Goal: Information Seeking & Learning: Learn about a topic

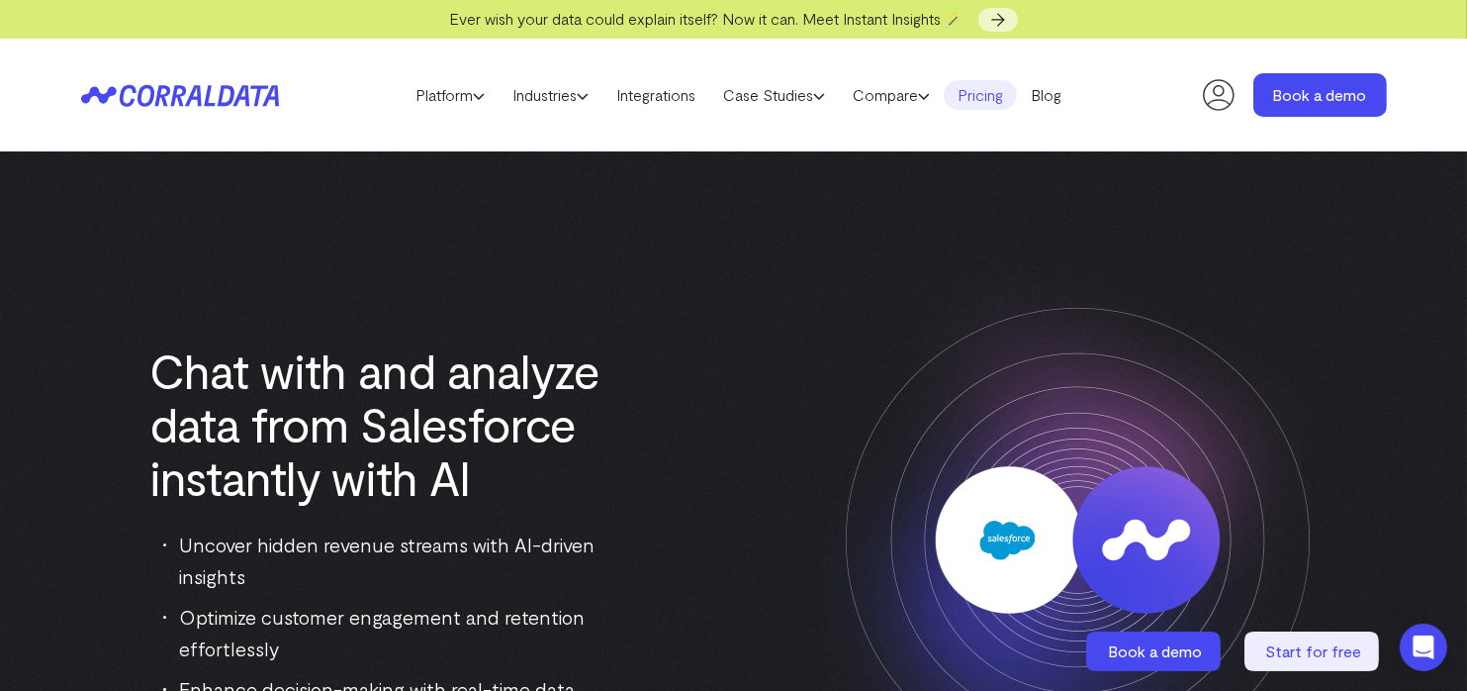
click at [990, 105] on link "Pricing" at bounding box center [980, 95] width 73 height 30
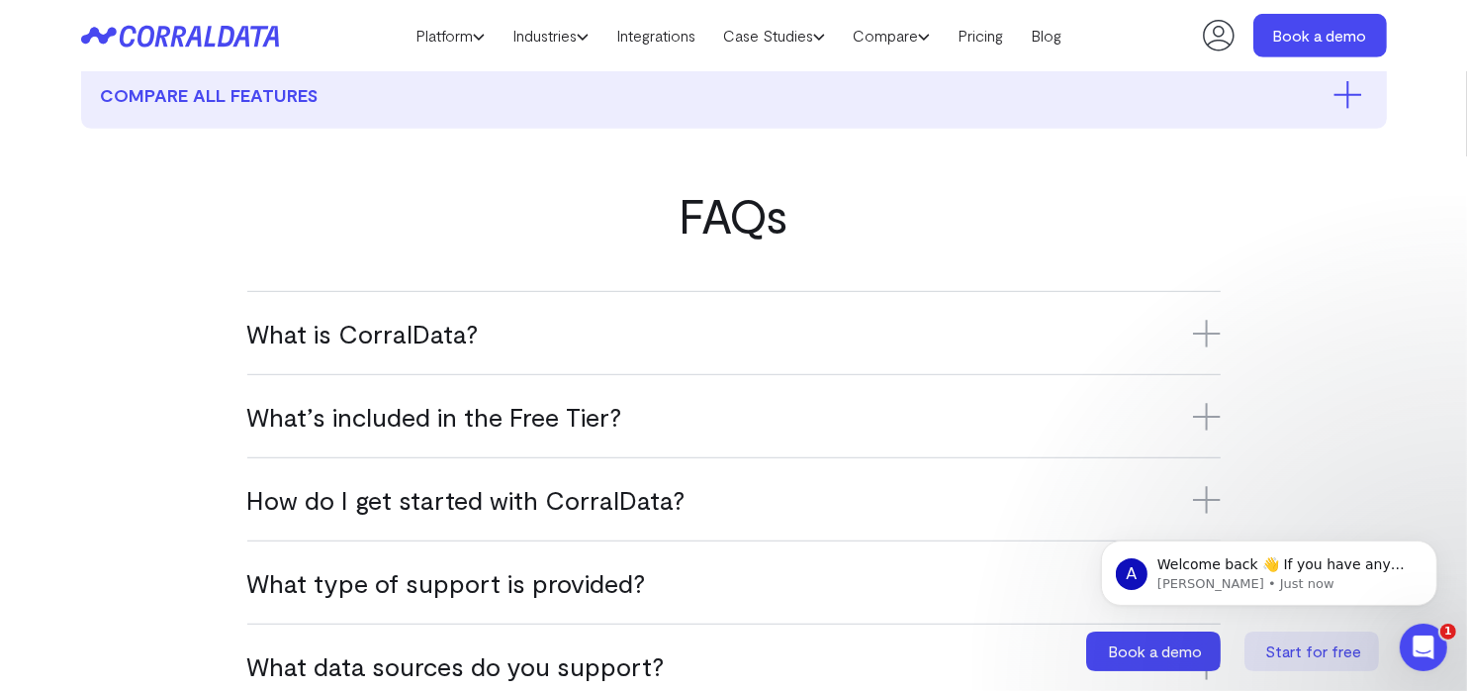
scroll to position [1145, 0]
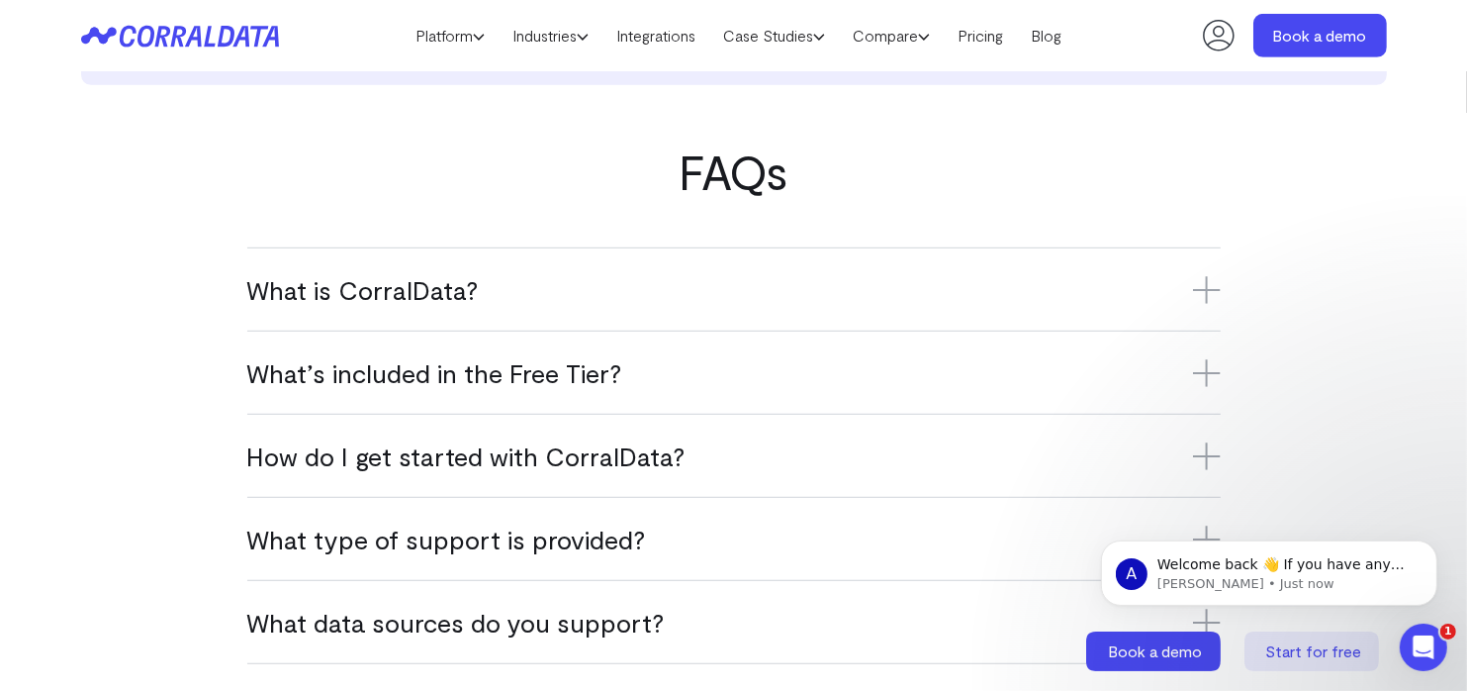
click at [1186, 280] on h3 "What is CorralData?" at bounding box center [734, 289] width 974 height 33
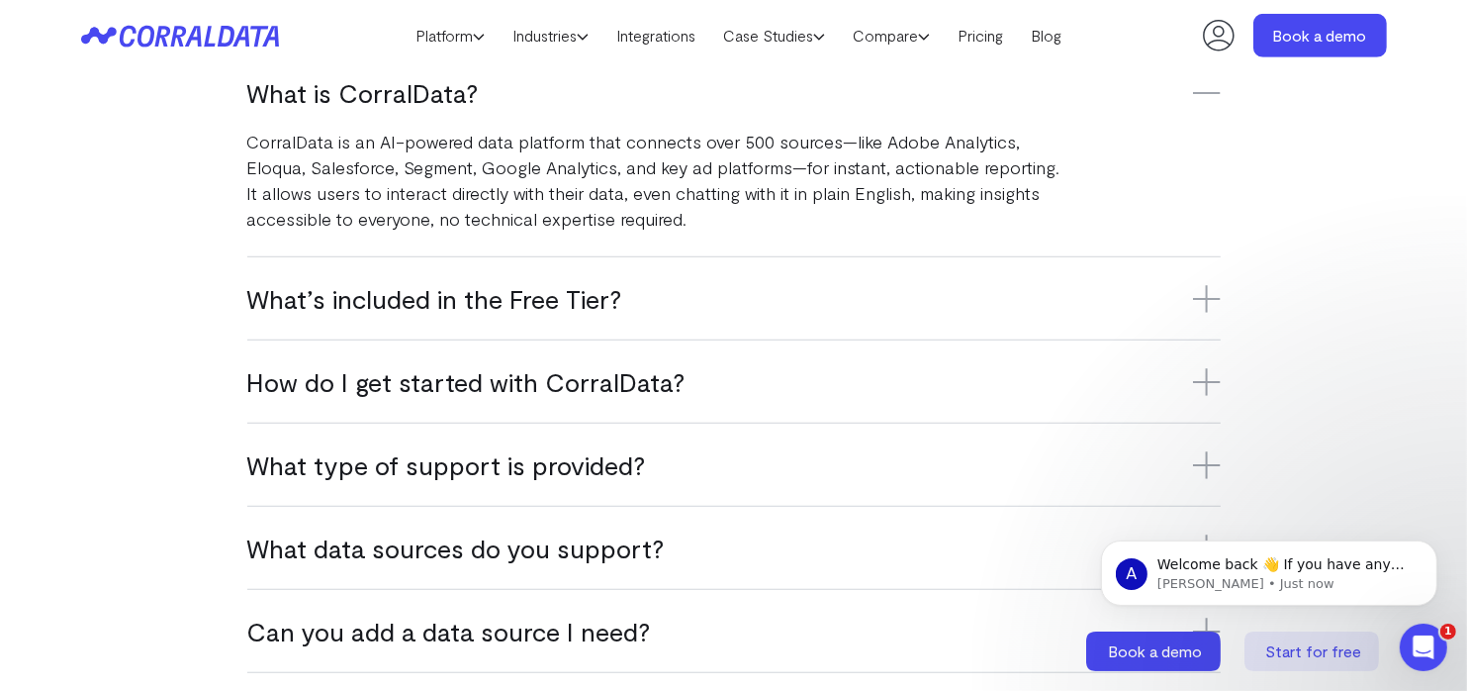
scroll to position [1343, 0]
click at [1211, 374] on icon at bounding box center [1207, 381] width 28 height 28
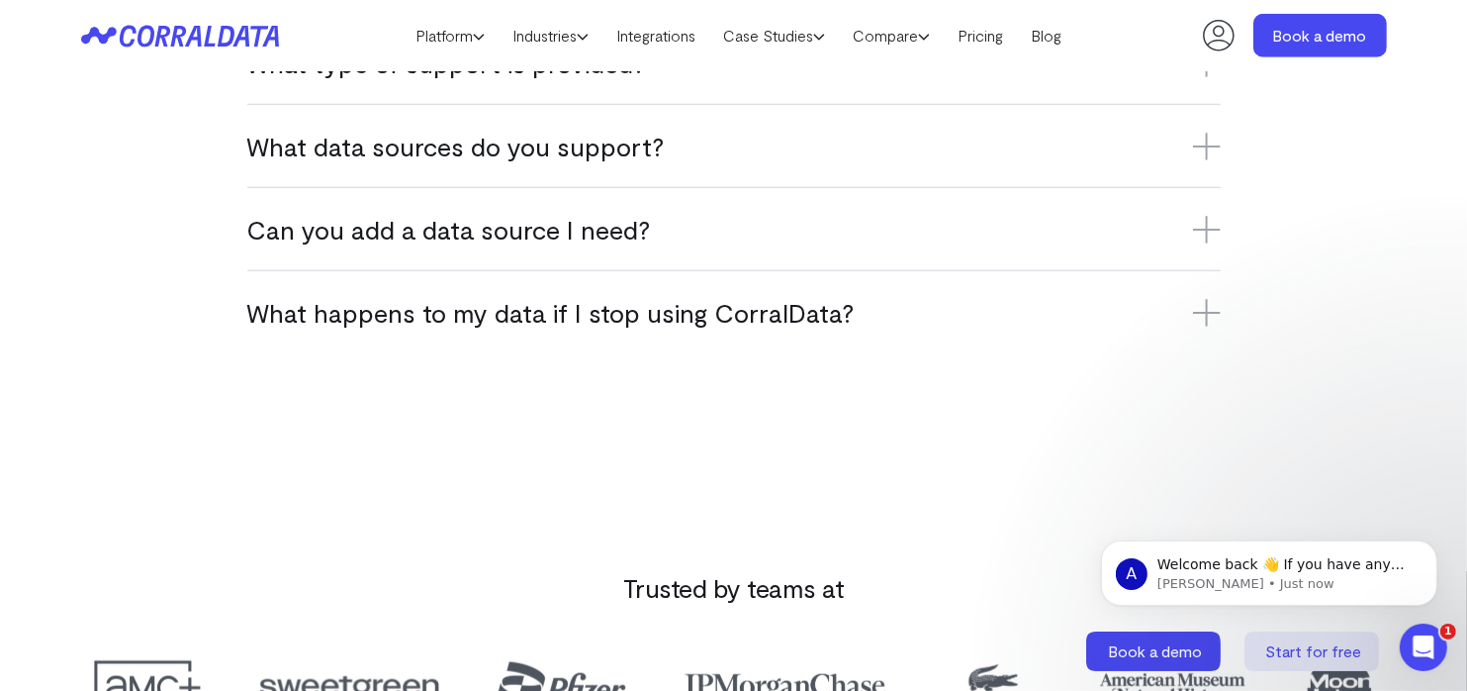
scroll to position [1738, 0]
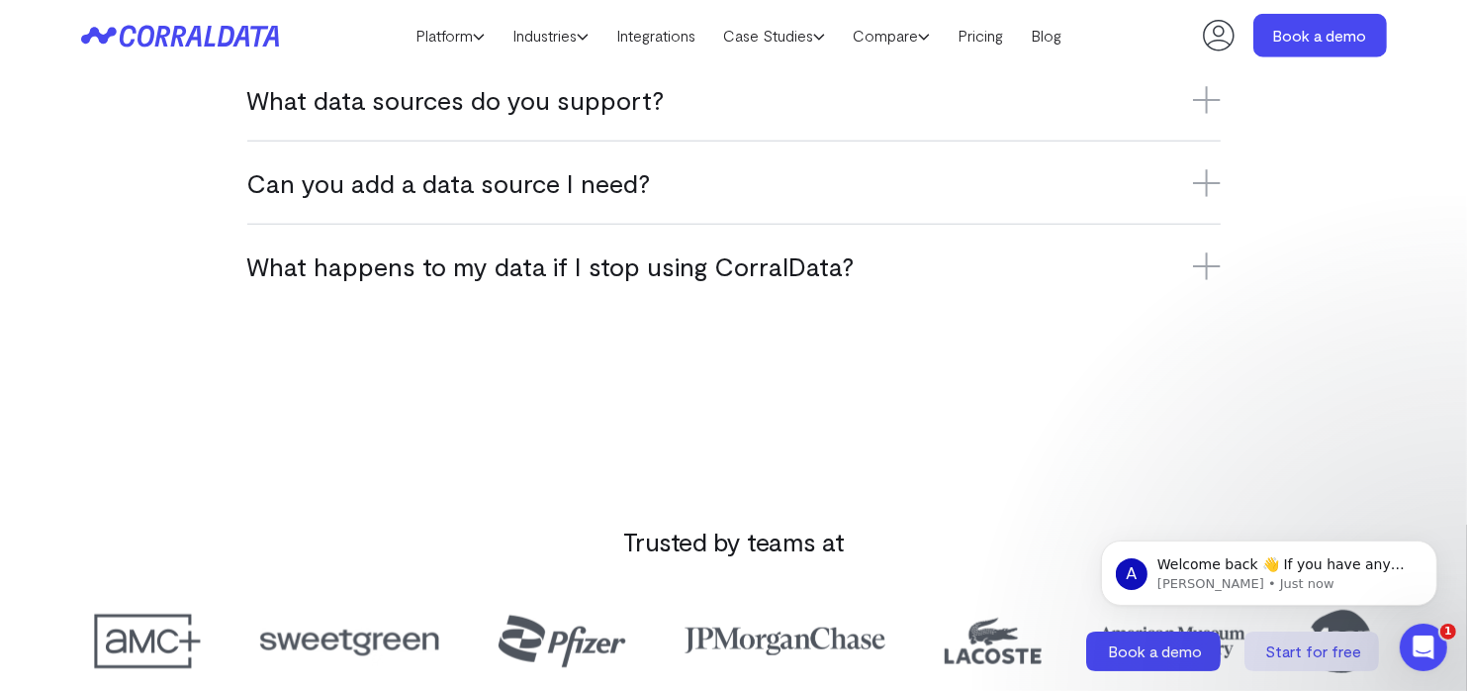
click at [1219, 269] on icon at bounding box center [1207, 266] width 28 height 28
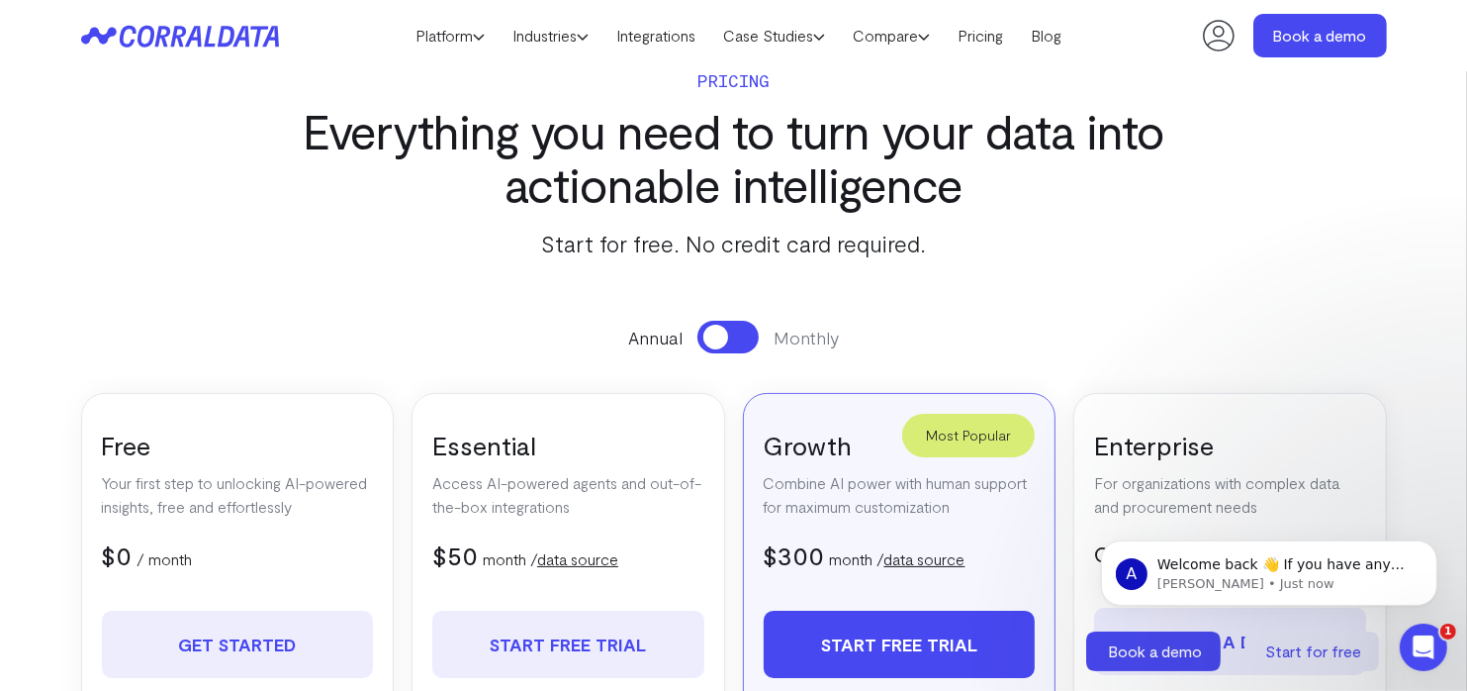
scroll to position [0, 0]
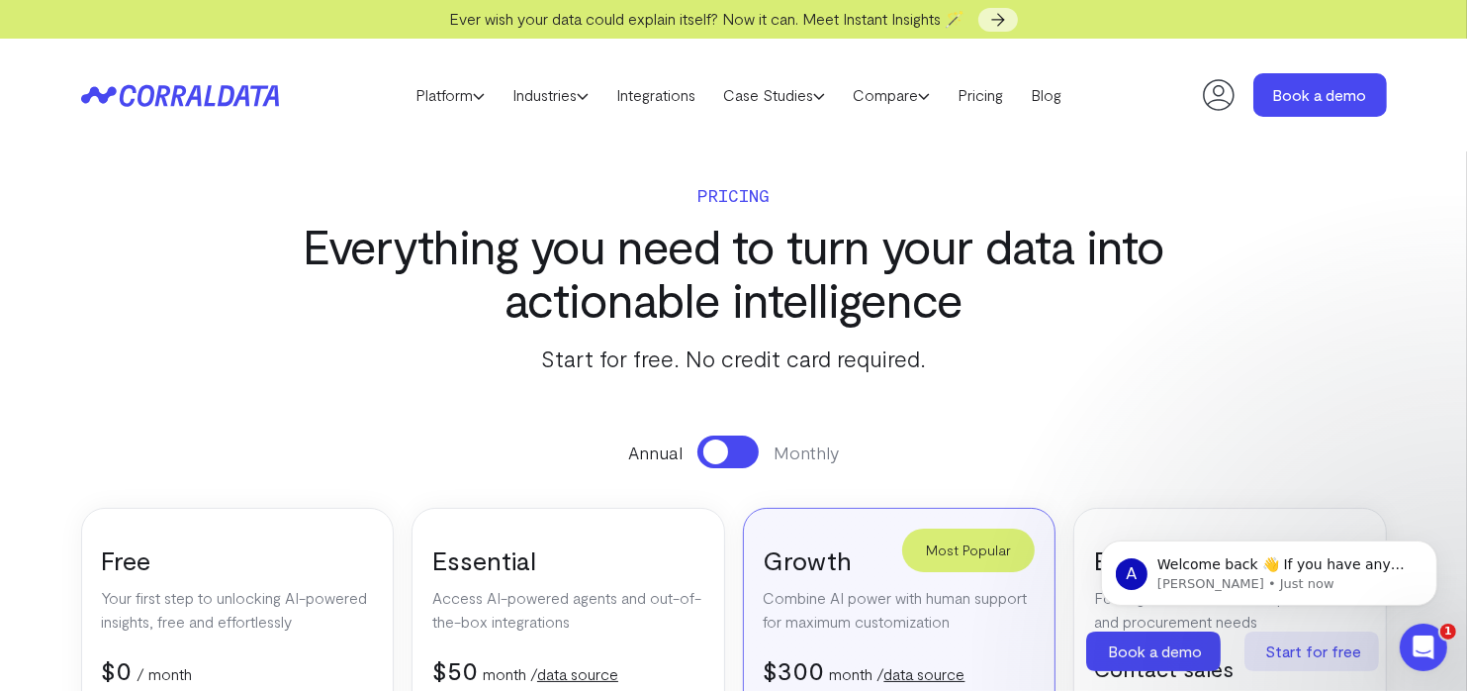
click at [186, 98] on icon at bounding box center [180, 95] width 198 height 23
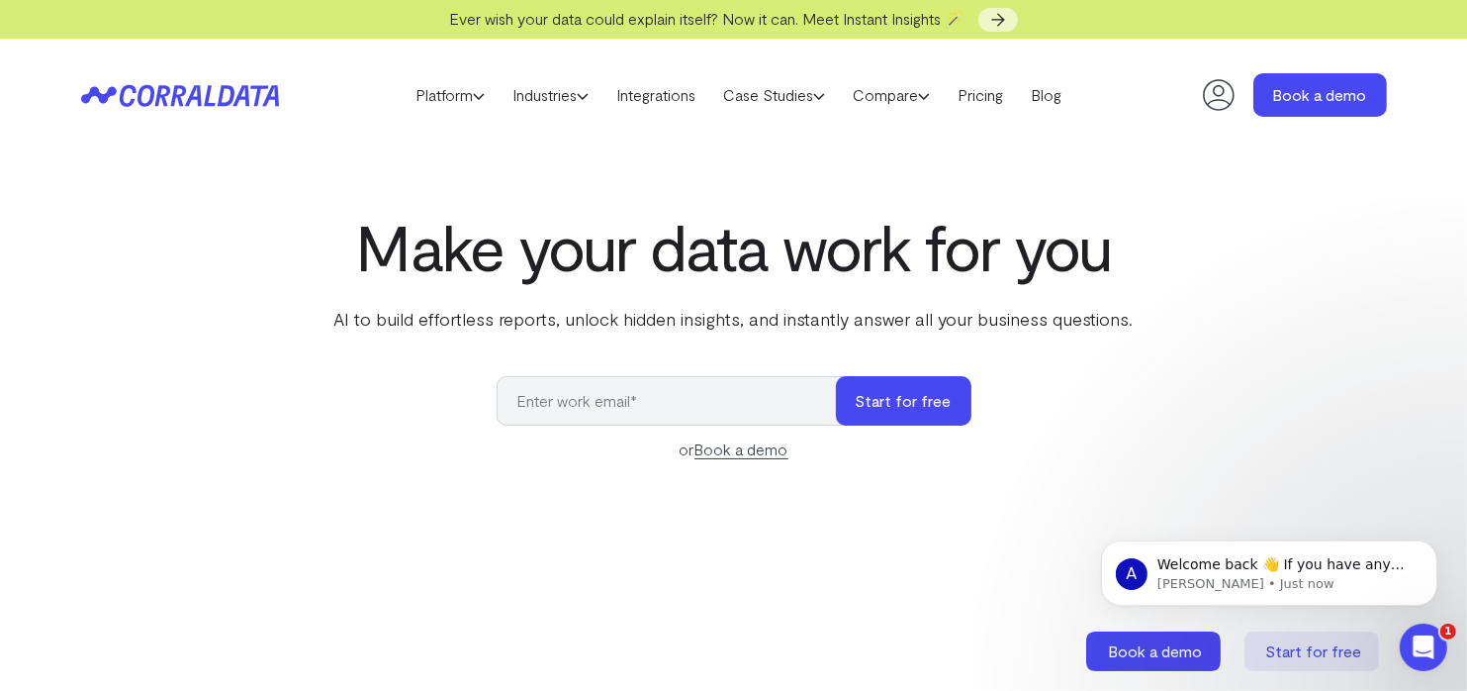
click at [230, 90] on icon at bounding box center [180, 95] width 198 height 23
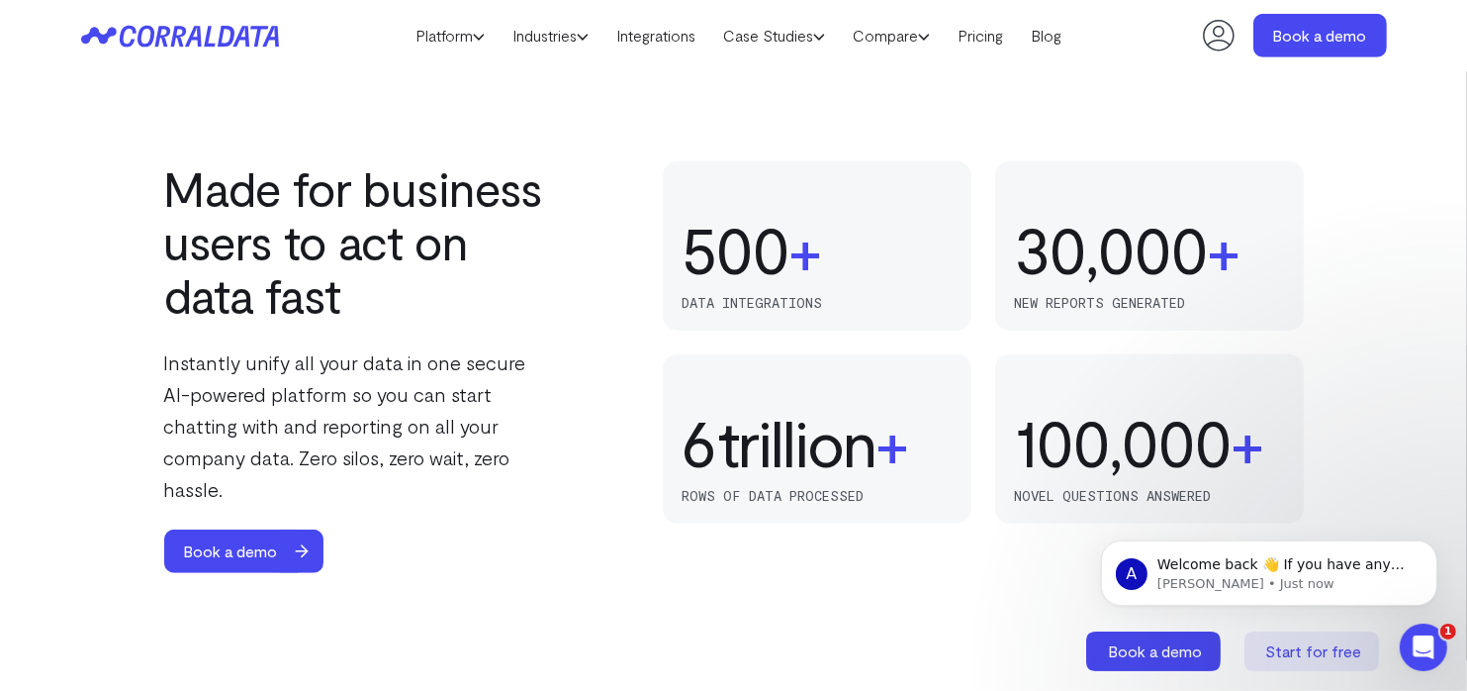
scroll to position [1244, 0]
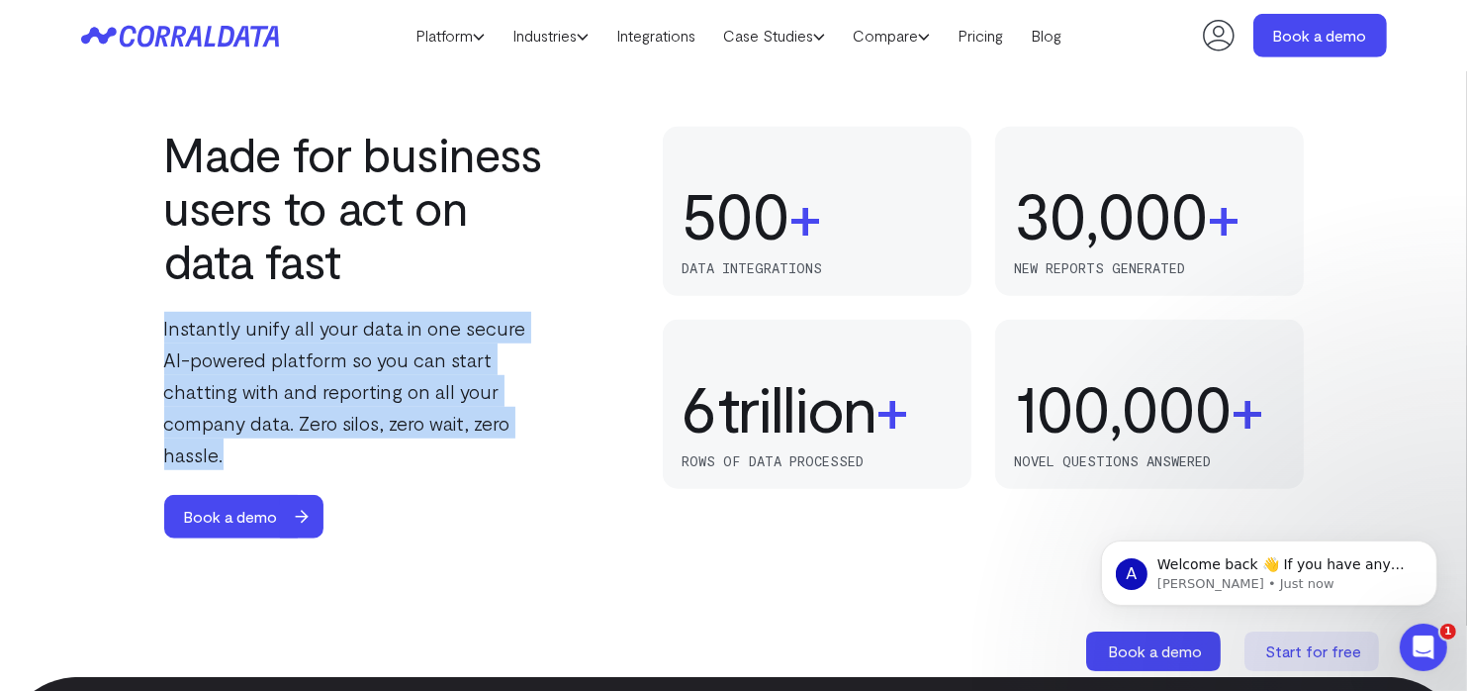
drag, startPoint x: 463, startPoint y: 422, endPoint x: 159, endPoint y: 331, distance: 316.8
click at [159, 331] on div "Made for business users to act on data fast Instantly unify all your data in on…" at bounding box center [734, 333] width 1425 height 412
copy p "Instantly unify all your data in one secure AI-powered platform so you can star…"
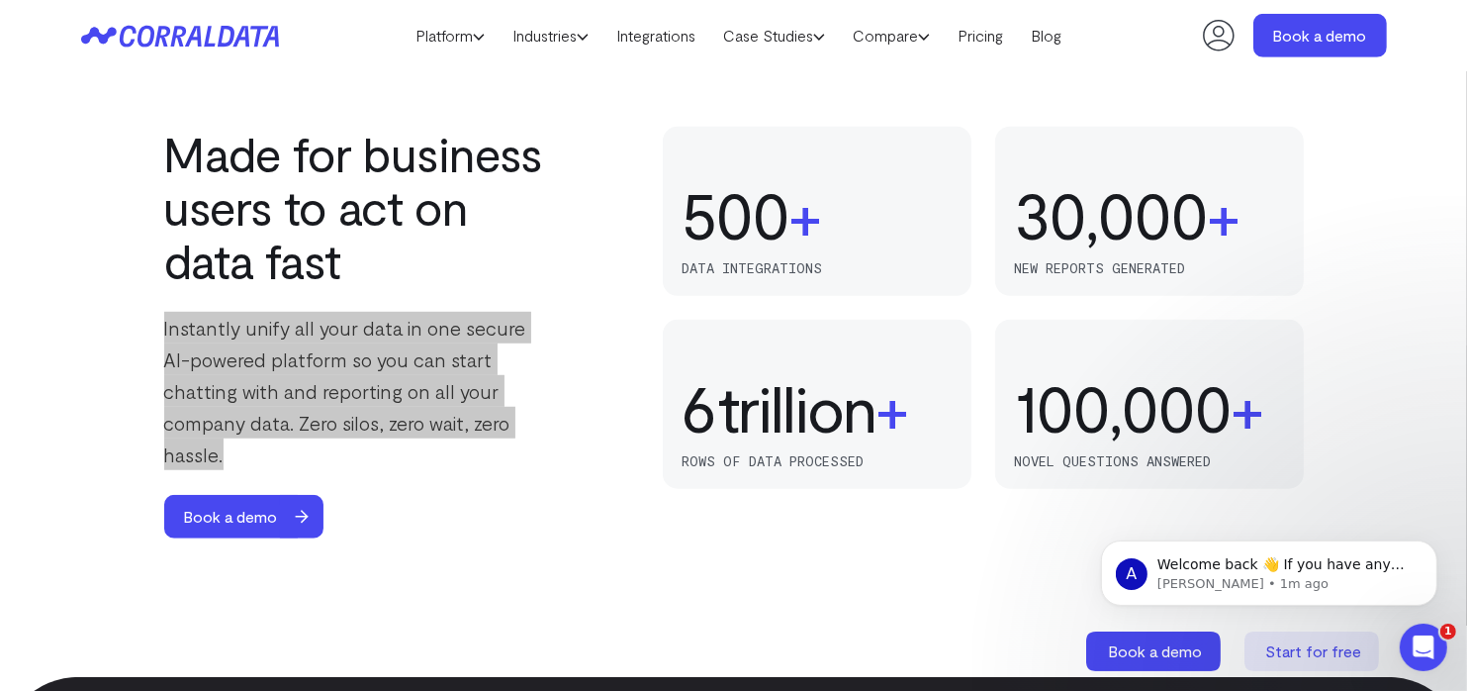
click at [516, 251] on h2 "Made for business users to act on data fast" at bounding box center [360, 207] width 392 height 160
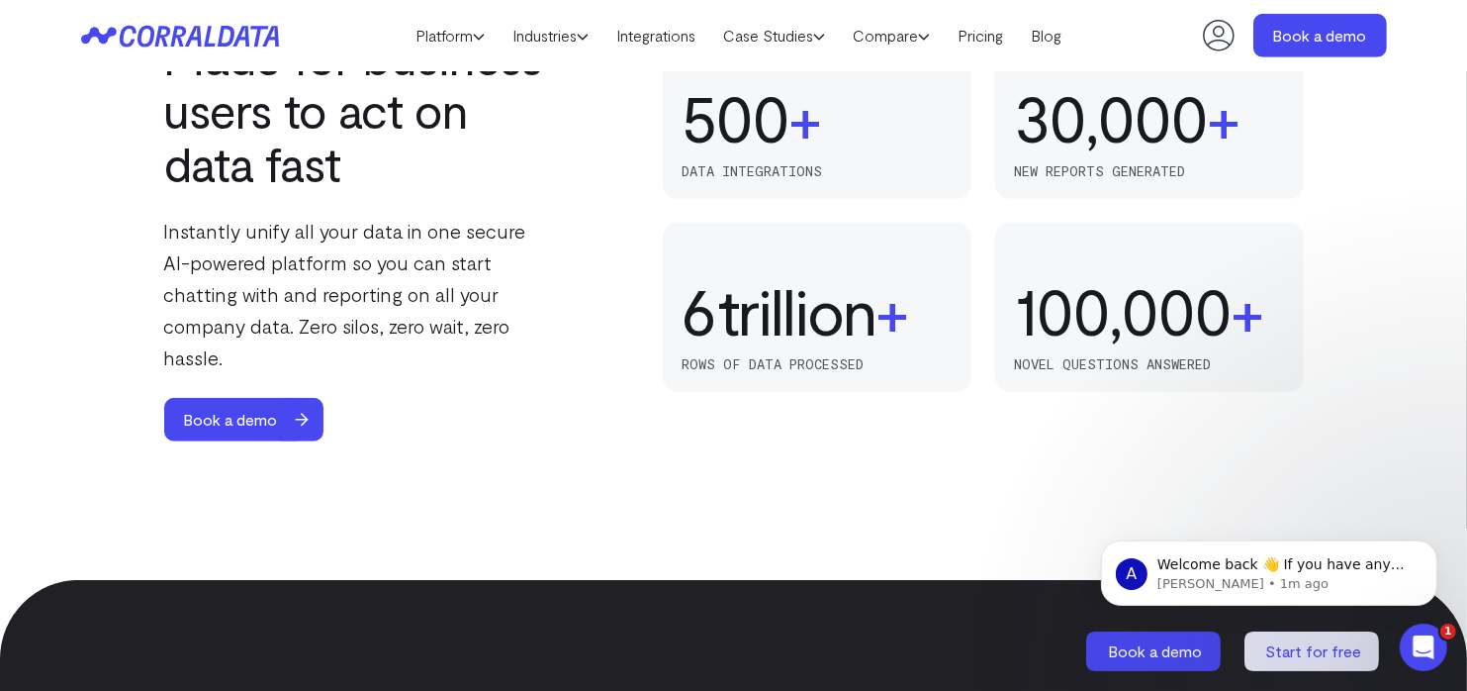
scroll to position [1145, 0]
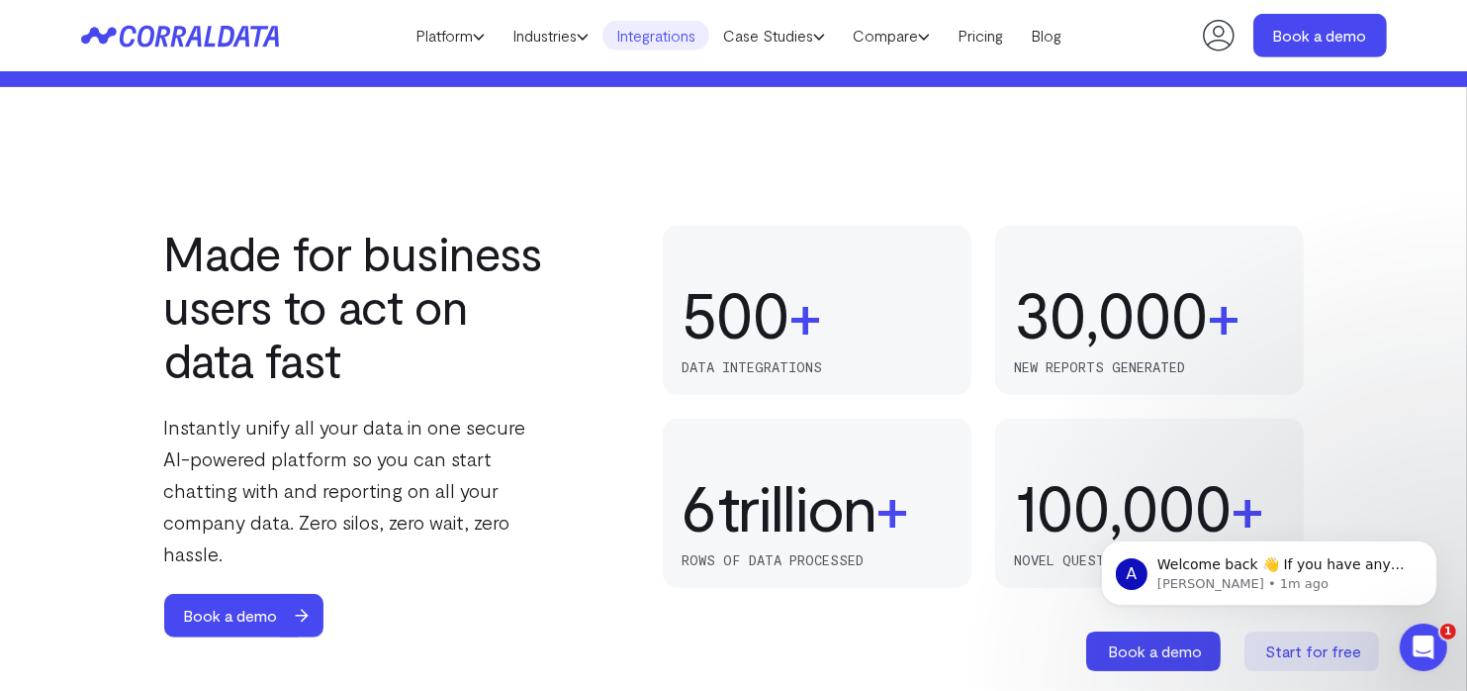
click at [672, 45] on link "Integrations" at bounding box center [656, 36] width 107 height 30
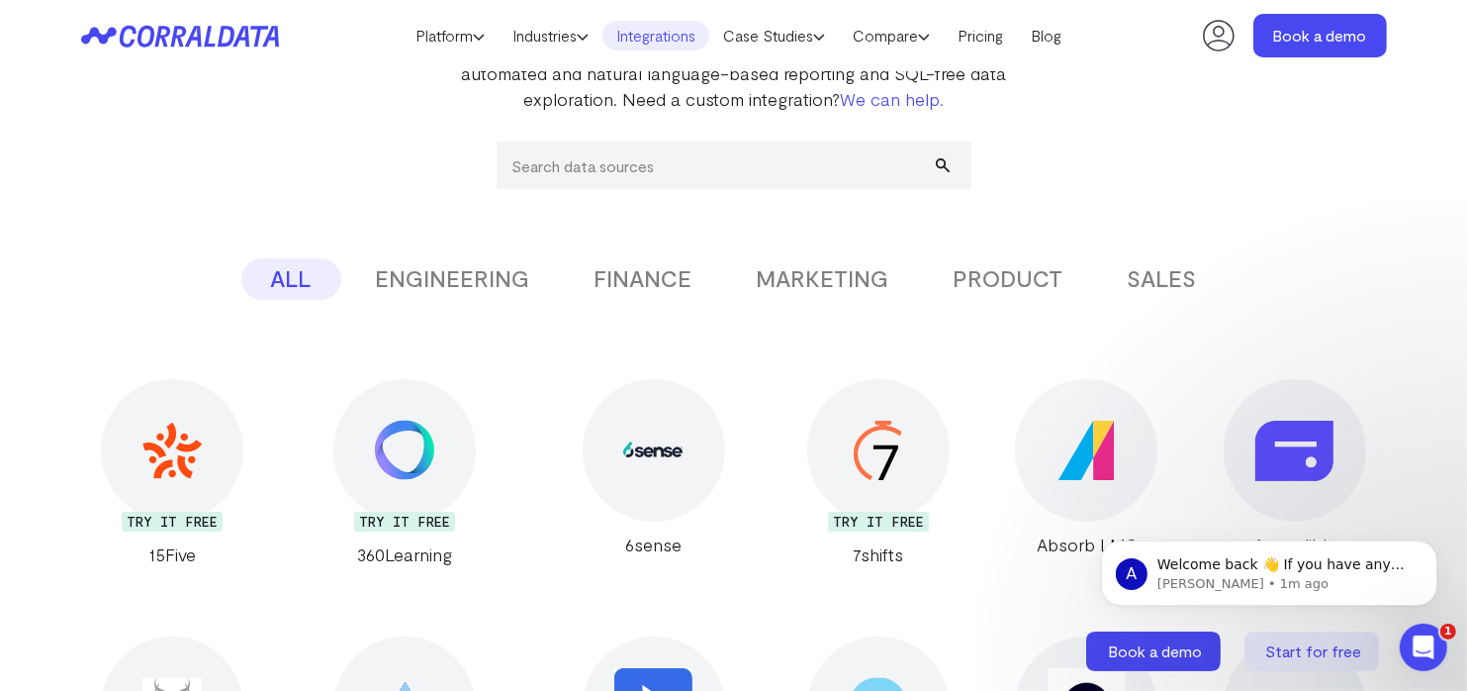
scroll to position [254, 0]
click at [810, 289] on button "MARKETING" at bounding box center [823, 281] width 192 height 42
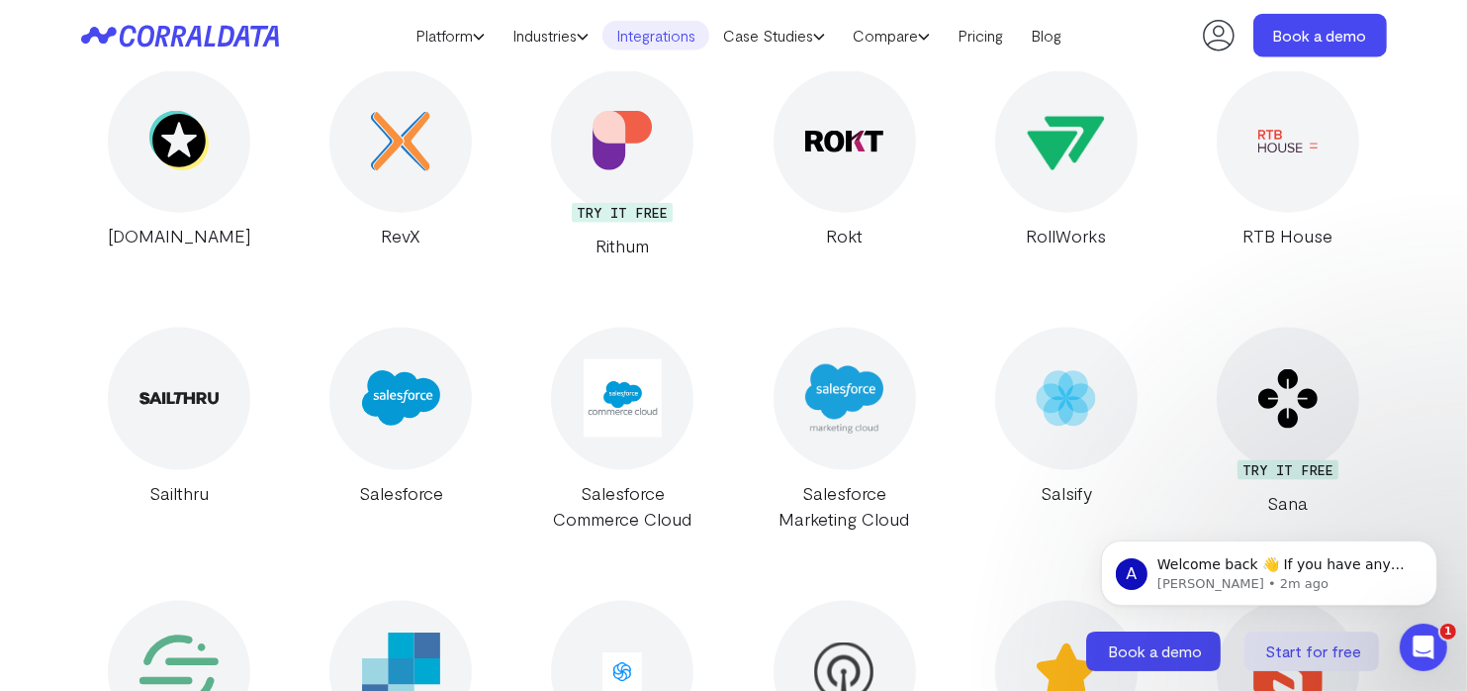
scroll to position [9951, 0]
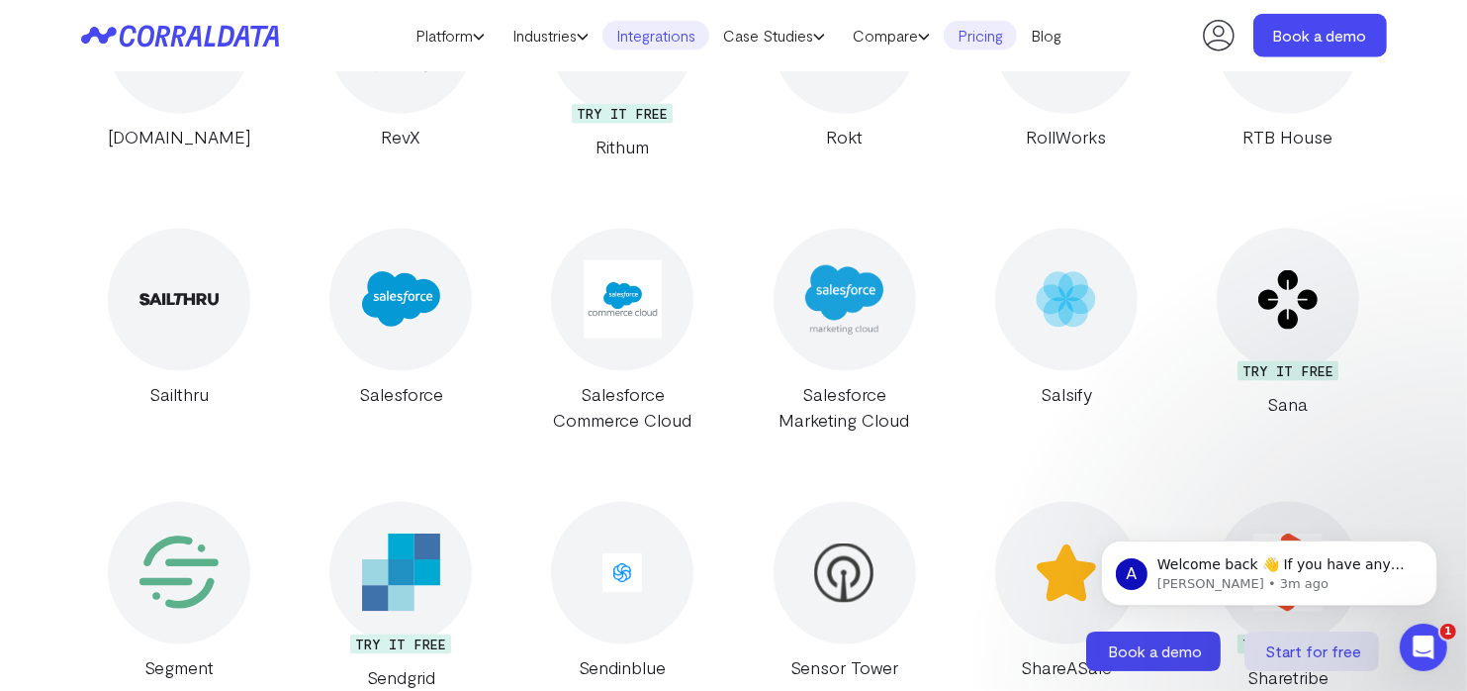
click at [978, 34] on link "Pricing" at bounding box center [980, 36] width 73 height 30
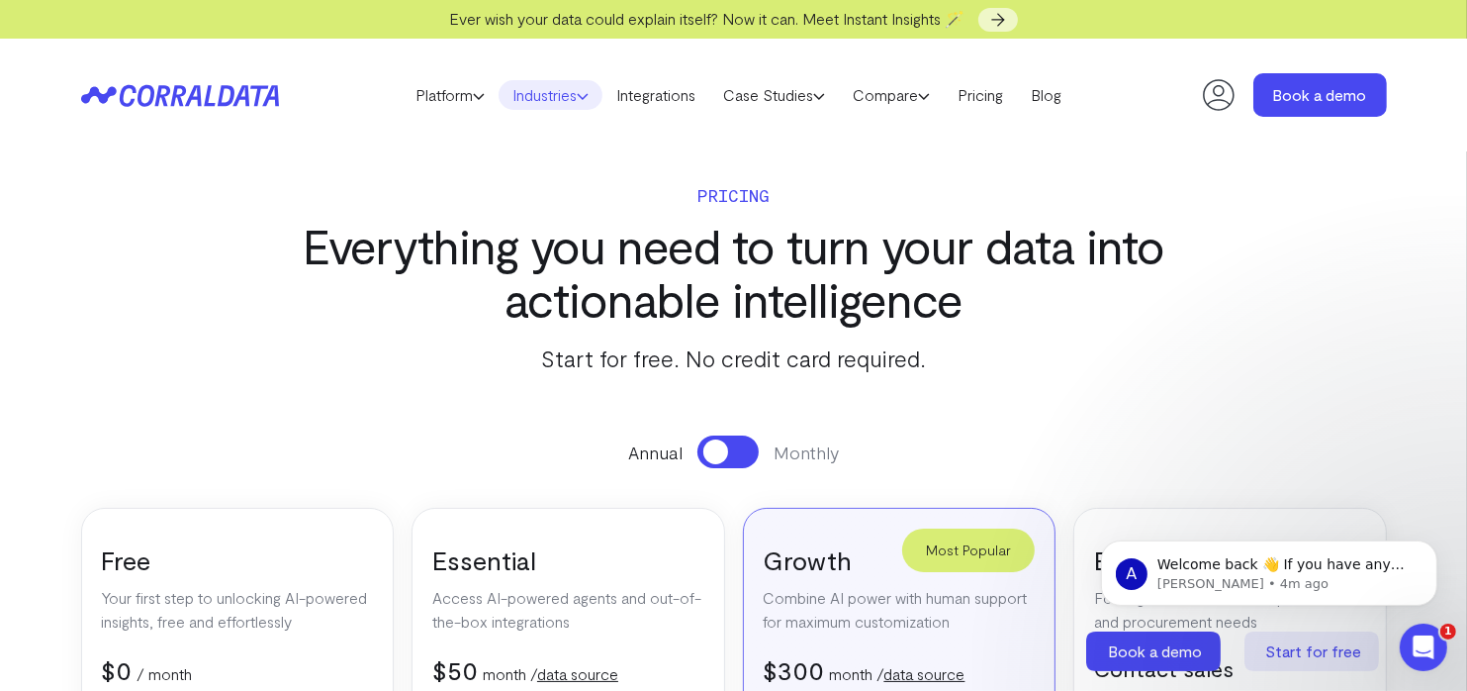
click at [531, 100] on link "Industries" at bounding box center [551, 95] width 104 height 30
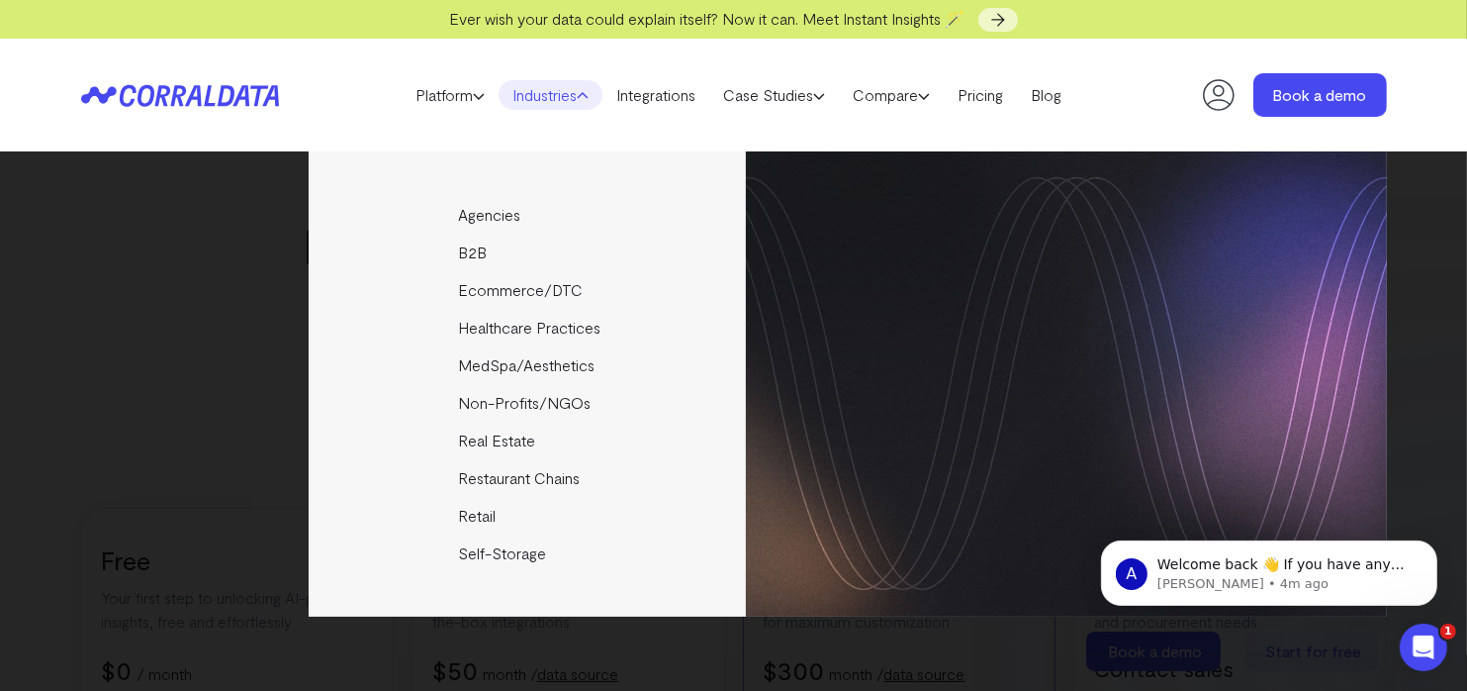
click at [782, 126] on header "Platform AI Reporting Use AI to effortlessly answer any business questions from…" at bounding box center [734, 95] width 1306 height 113
